Goal: Information Seeking & Learning: Learn about a topic

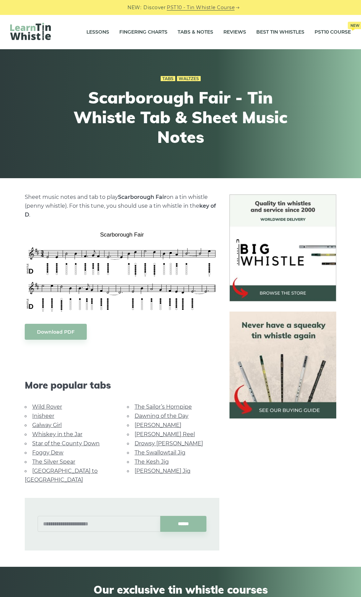
click at [51, 414] on link "Inisheer" at bounding box center [43, 415] width 22 height 6
click at [54, 406] on link "Wild Rover" at bounding box center [47, 406] width 30 height 6
click at [59, 423] on link "Galway Girl" at bounding box center [47, 425] width 30 height 6
click at [78, 433] on link "Whiskey in the Jar" at bounding box center [57, 434] width 50 height 6
click at [92, 445] on link "Star of the County Down" at bounding box center [66, 443] width 68 height 6
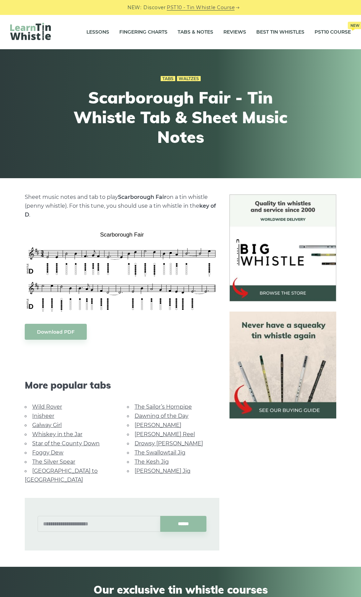
click at [71, 462] on link "The Silver Spear" at bounding box center [53, 461] width 43 height 6
click at [169, 434] on link "[PERSON_NAME] Reel" at bounding box center [165, 434] width 60 height 6
click at [173, 444] on link "Drowsy [PERSON_NAME]" at bounding box center [169, 443] width 69 height 6
click at [184, 454] on link "The Swallowtail Jig" at bounding box center [160, 452] width 51 height 6
click at [162, 459] on link "The Kesh Jig" at bounding box center [152, 461] width 34 height 6
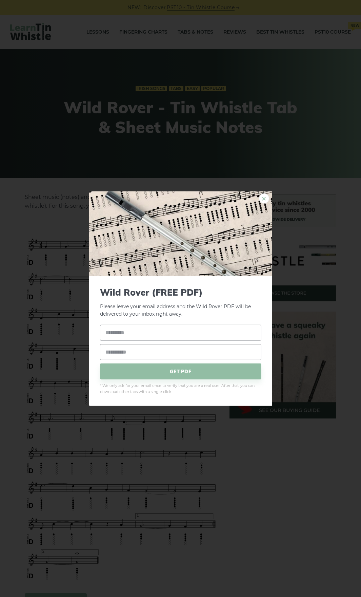
click at [264, 202] on link "×" at bounding box center [264, 198] width 10 height 10
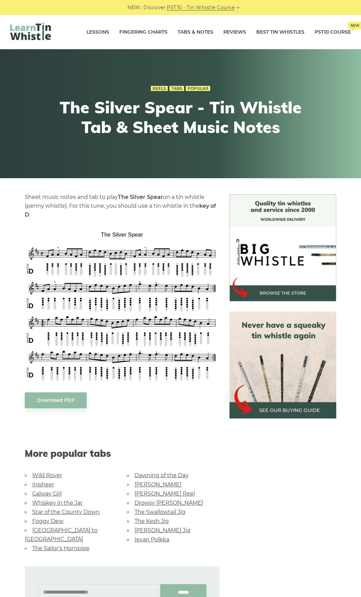
click at [76, 531] on link "[GEOGRAPHIC_DATA] to [GEOGRAPHIC_DATA]" at bounding box center [61, 534] width 73 height 15
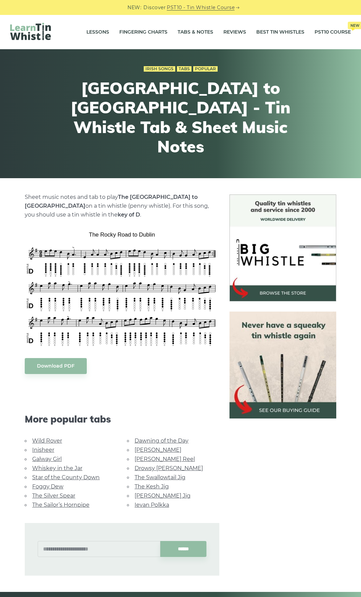
click at [73, 504] on link "The Sailor’s Hornpipe" at bounding box center [60, 504] width 57 height 6
